Goal: Information Seeking & Learning: Learn about a topic

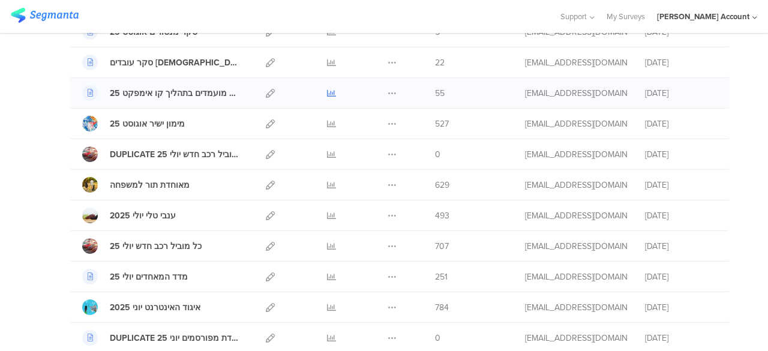
scroll to position [240, 0]
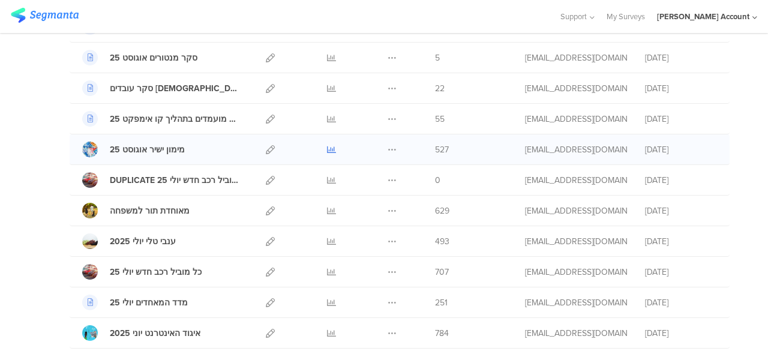
click at [327, 145] on icon at bounding box center [331, 149] width 9 height 9
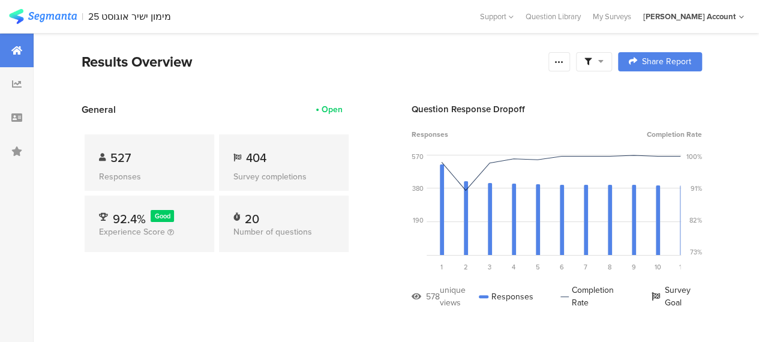
drag, startPoint x: 608, startPoint y: 64, endPoint x: 614, endPoint y: 82, distance: 19.0
click at [604, 64] on icon at bounding box center [600, 61] width 5 height 8
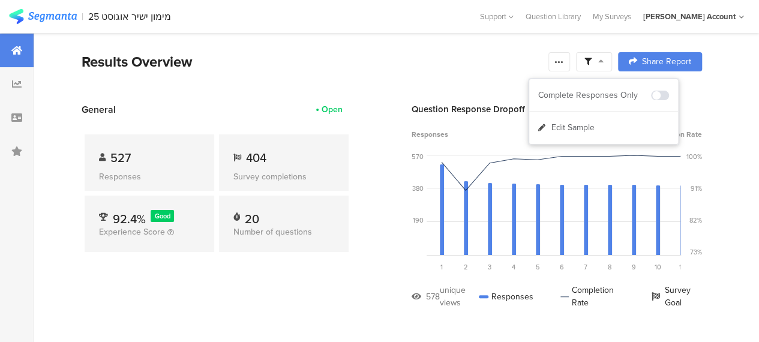
click at [614, 82] on div "Complete Responses Only" at bounding box center [603, 95] width 149 height 32
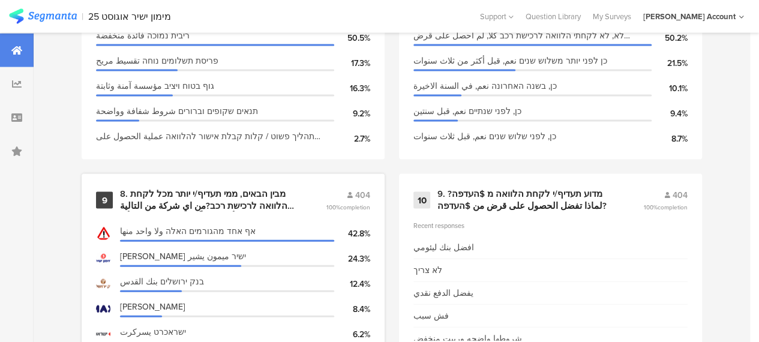
scroll to position [1260, 0]
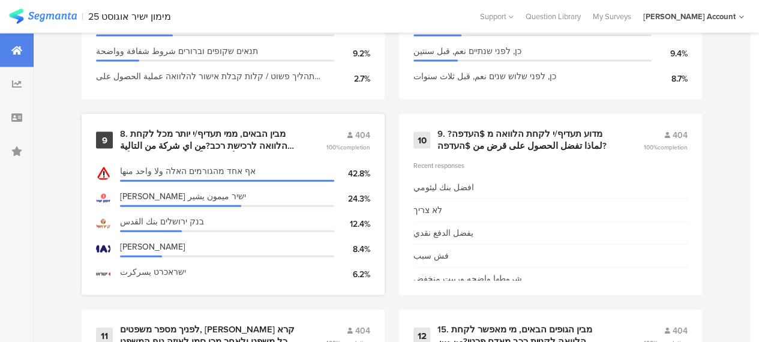
click at [166, 133] on div "9 8. מבין הבאים, ממי תעדיף/י יותר מכל לקחת הלוואה לרכישת רכב?من اي شركة من التا…" at bounding box center [233, 204] width 303 height 181
click at [169, 138] on div "8. מבין הבאים, ממי תעדיף/י יותר מכל לקחת הלוואה לרכישת רכב?من اي شركة من التالي…" at bounding box center [208, 139] width 177 height 23
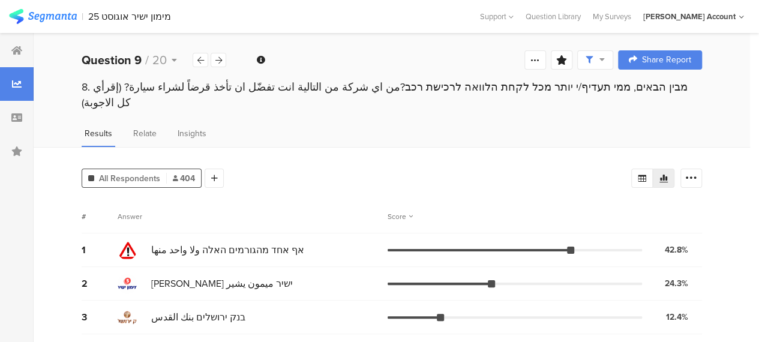
click at [291, 179] on div "All Respondents 404 Add Segment Segment markers Confidence interval Vote count …" at bounding box center [392, 329] width 716 height 364
